Goal: Transaction & Acquisition: Purchase product/service

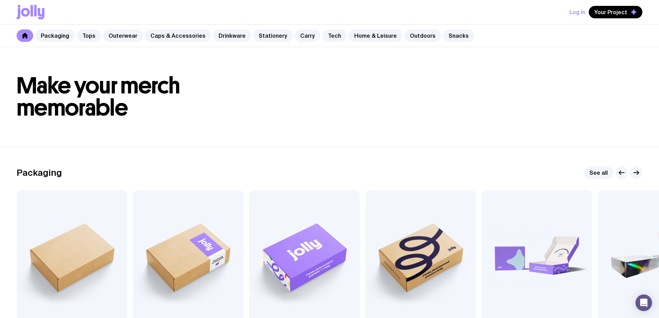
click at [266, 29] on div "Packaging Tops Outerwear Caps & Accessories Drinkware Stationery Carry Tech Hom…" at bounding box center [329, 36] width 659 height 22
click at [265, 36] on link "Stationery" at bounding box center [272, 35] width 39 height 12
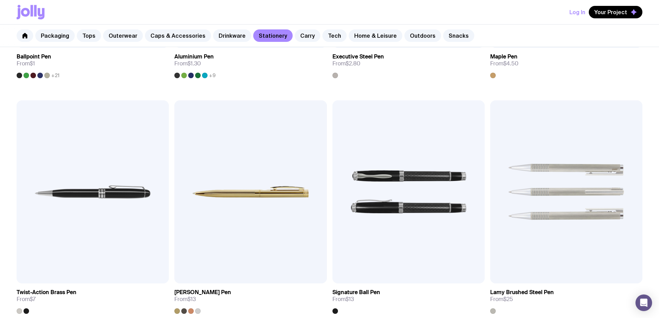
scroll to position [265, 0]
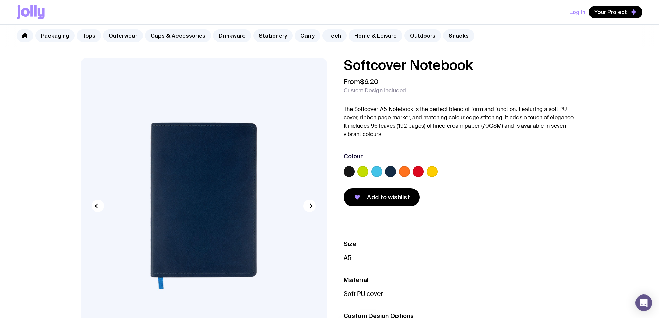
click at [410, 172] on div at bounding box center [460, 173] width 235 height 14
click at [422, 174] on label at bounding box center [418, 171] width 11 height 11
click at [0, 0] on input "radio" at bounding box center [0, 0] width 0 height 0
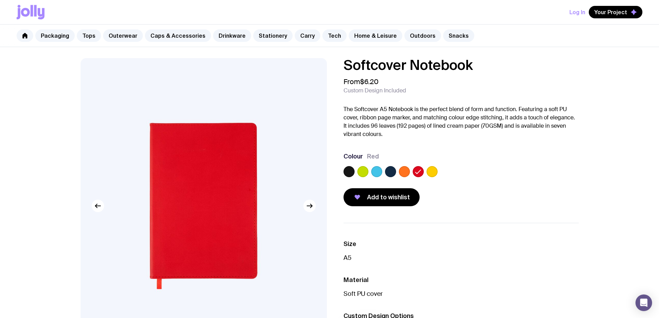
click at [406, 173] on label at bounding box center [404, 171] width 11 height 11
click at [0, 0] on input "radio" at bounding box center [0, 0] width 0 height 0
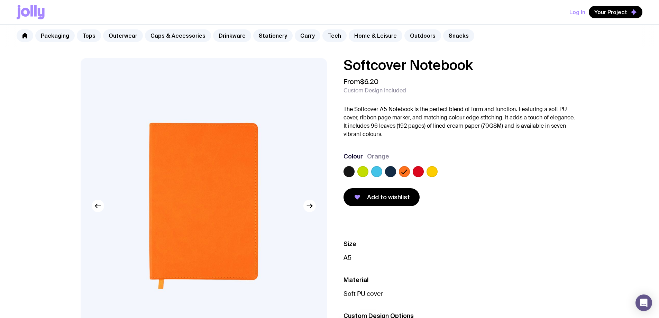
drag, startPoint x: 396, startPoint y: 173, endPoint x: 380, endPoint y: 173, distance: 16.6
click at [396, 173] on div at bounding box center [460, 173] width 235 height 14
click at [377, 173] on label at bounding box center [376, 171] width 11 height 11
click at [0, 0] on input "radio" at bounding box center [0, 0] width 0 height 0
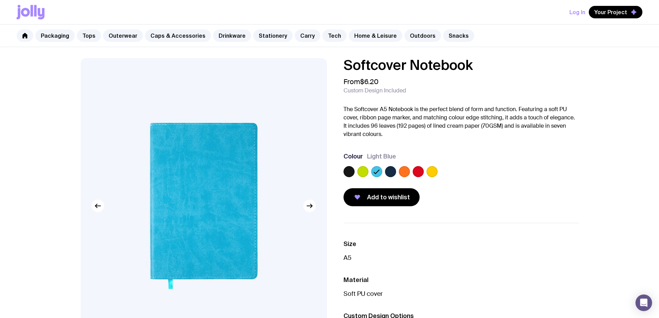
click at [357, 173] on div at bounding box center [362, 171] width 11 height 11
click at [348, 173] on label at bounding box center [348, 171] width 11 height 11
click at [0, 0] on input "radio" at bounding box center [0, 0] width 0 height 0
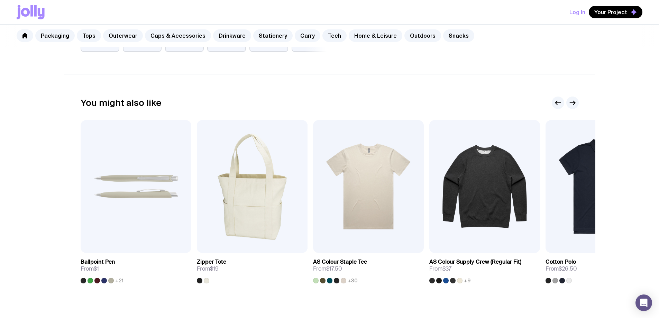
scroll to position [428, 0]
